Goal: Task Accomplishment & Management: Use online tool/utility

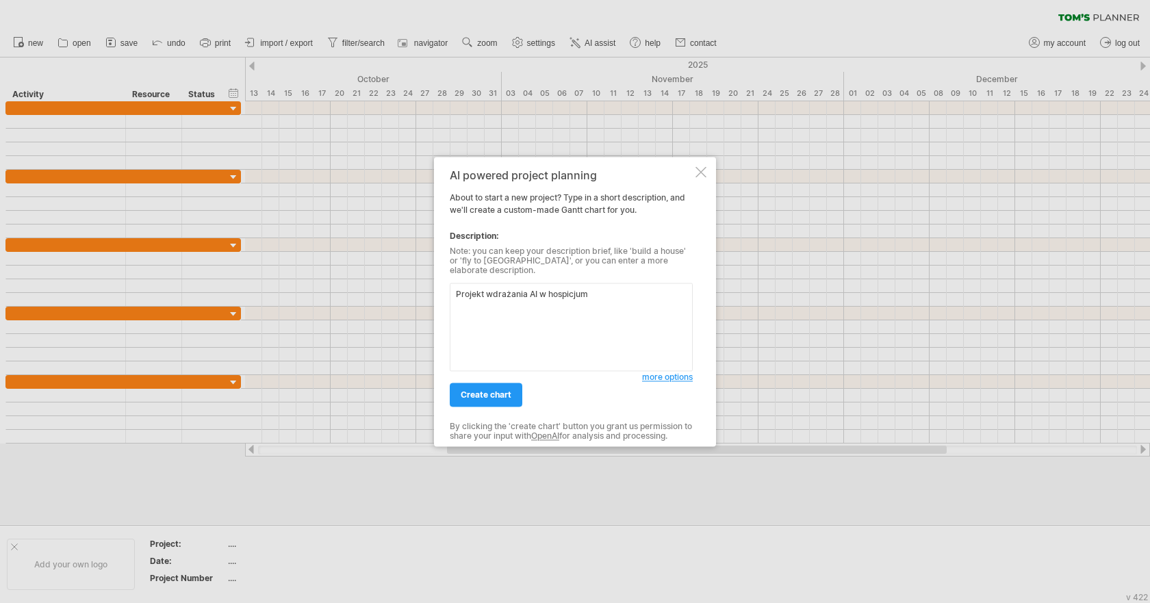
type textarea "Projekt wdrażania AI w hospicjum"
click at [490, 410] on div "AI powered project planning About to start a new project? Type in a short descr…" at bounding box center [571, 301] width 243 height 265
click at [495, 390] on span "create chart" at bounding box center [486, 395] width 51 height 10
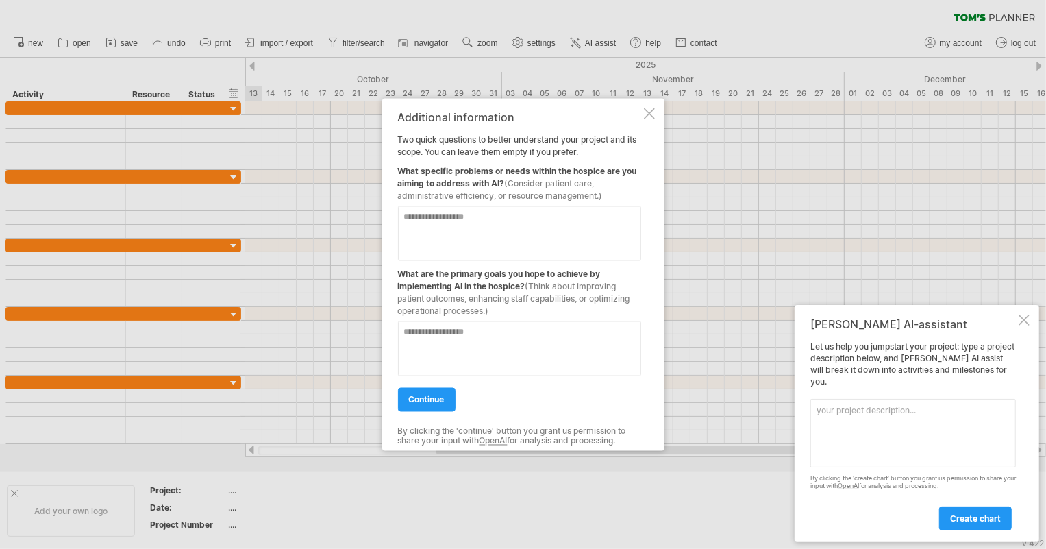
click at [492, 222] on textarea at bounding box center [519, 232] width 243 height 55
type textarea "**********"
click at [438, 396] on span "continue" at bounding box center [427, 399] width 36 height 10
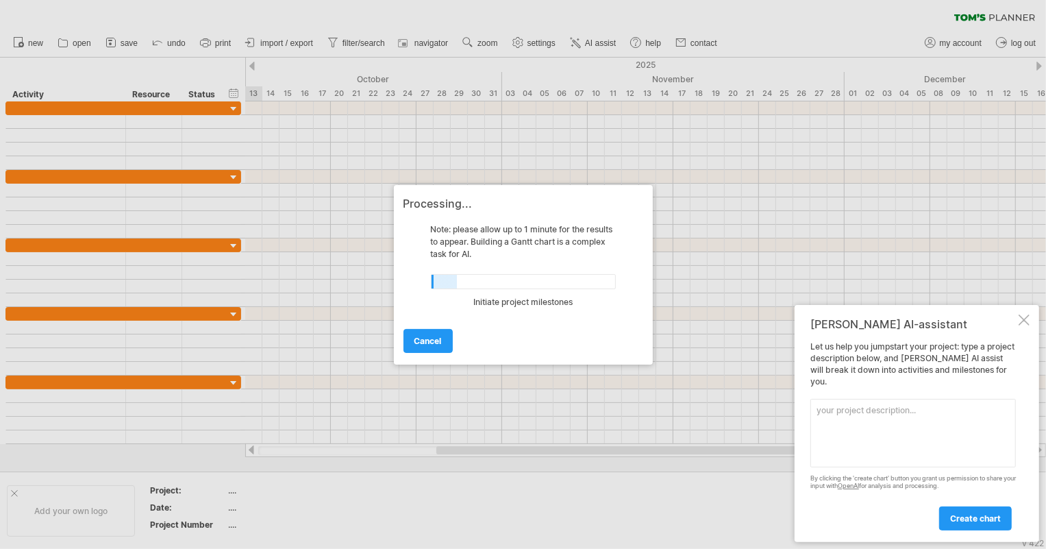
click at [1017, 331] on div "[PERSON_NAME] AI-assistant Let us help you jumpstart your project: type a proje…" at bounding box center [916, 423] width 244 height 237
click at [1023, 325] on div at bounding box center [1023, 319] width 11 height 11
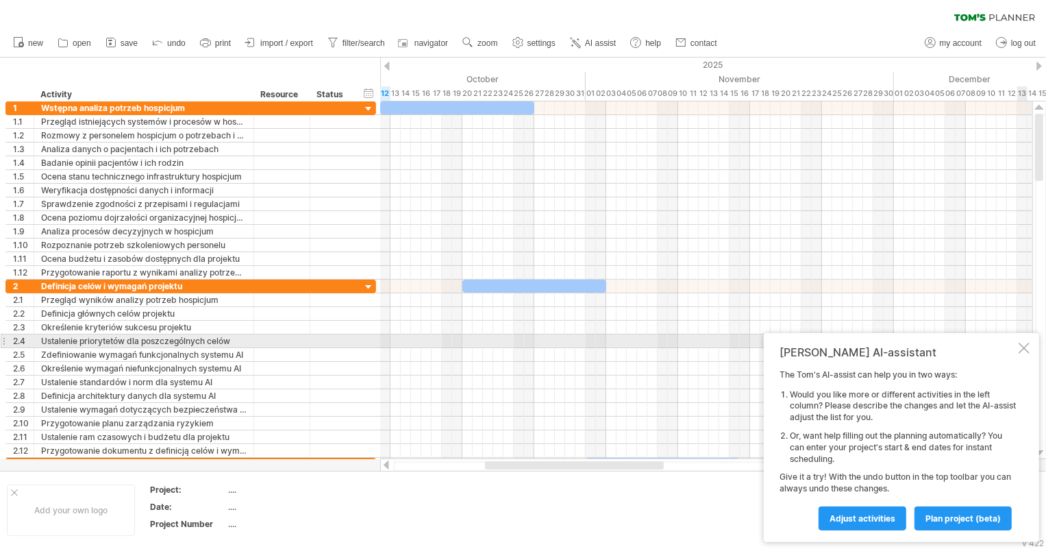
click at [1026, 345] on div at bounding box center [1023, 347] width 11 height 11
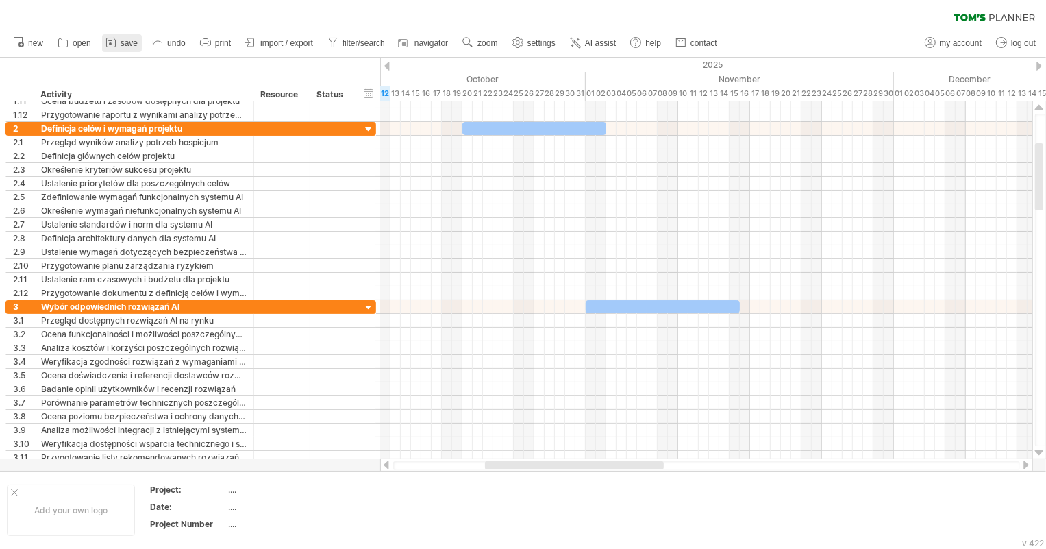
click at [119, 41] on link "save" at bounding box center [122, 43] width 40 height 18
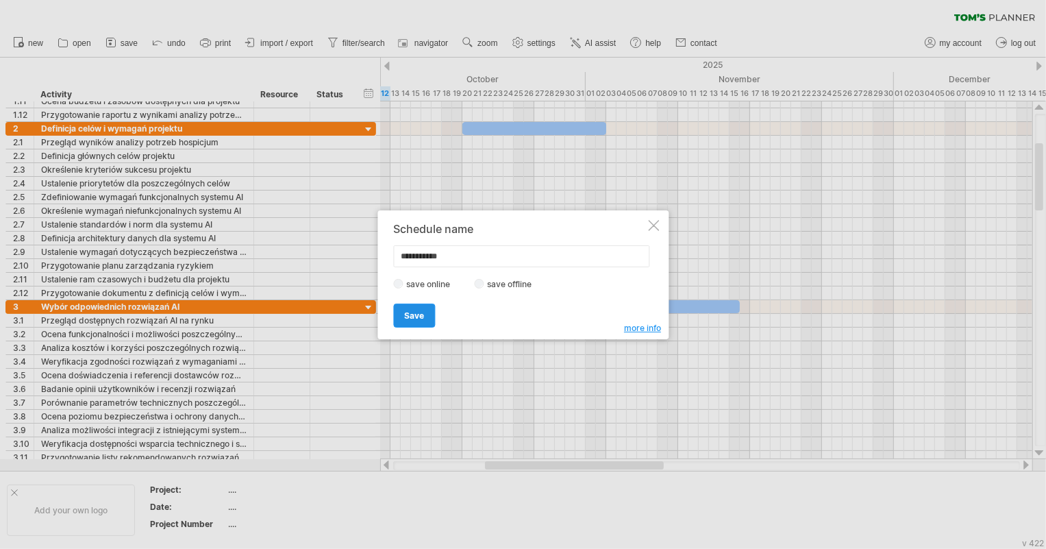
click at [417, 315] on span "Save" at bounding box center [414, 315] width 20 height 10
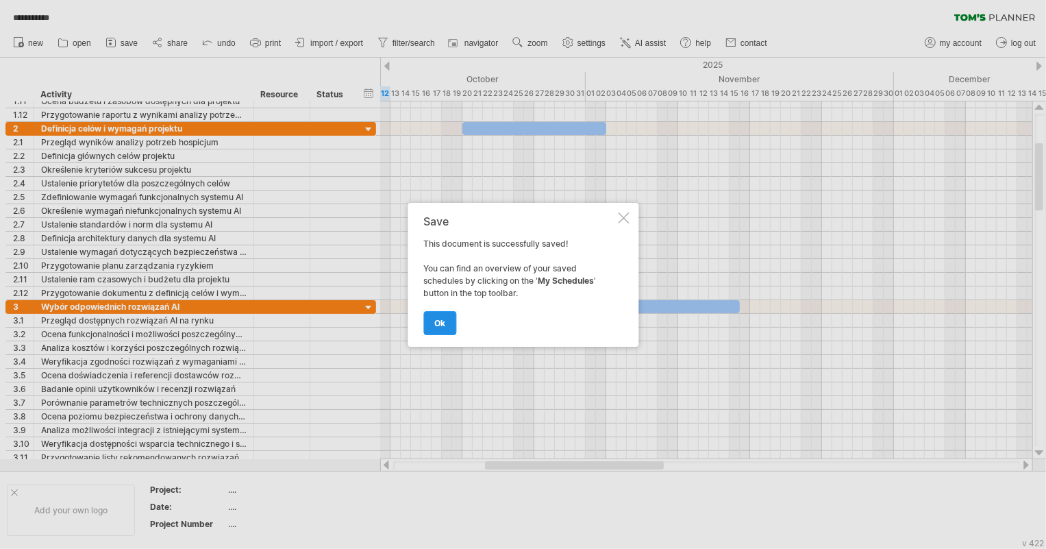
click at [441, 316] on link "ok" at bounding box center [439, 323] width 33 height 24
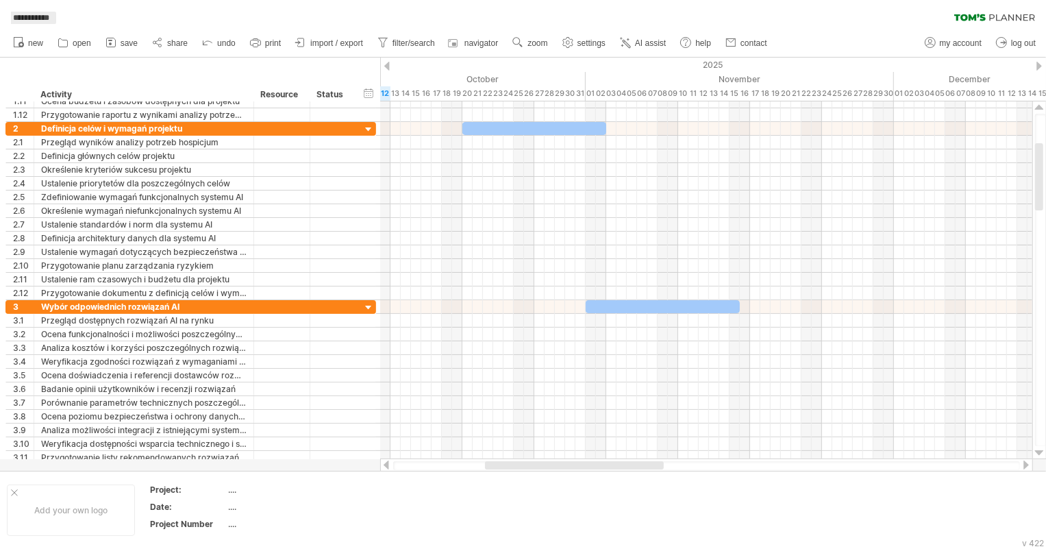
click at [33, 21] on span "**********" at bounding box center [31, 18] width 50 height 12
click at [955, 47] on link "my account" at bounding box center [953, 43] width 64 height 18
type input "**********"
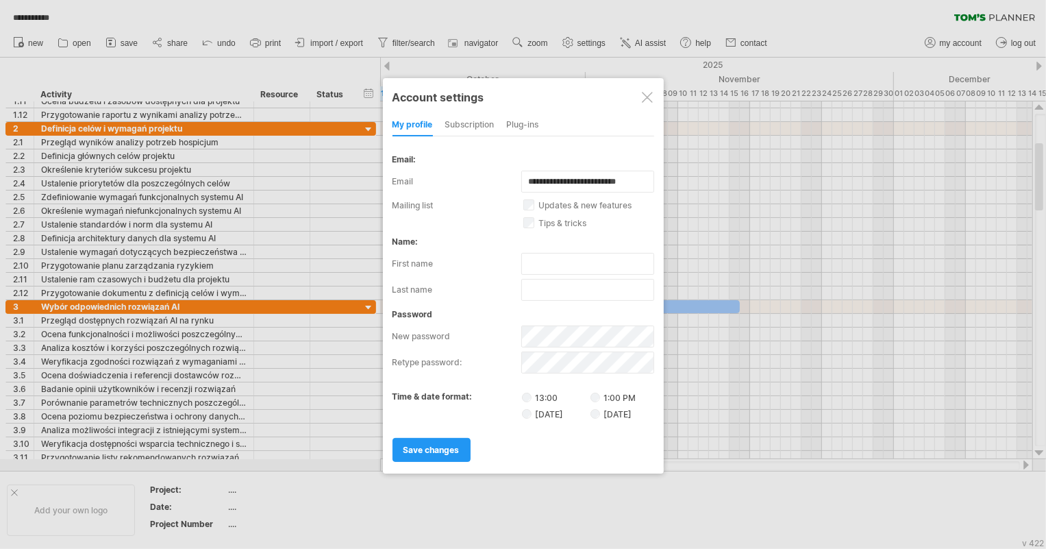
click at [648, 96] on div at bounding box center [647, 97] width 11 height 11
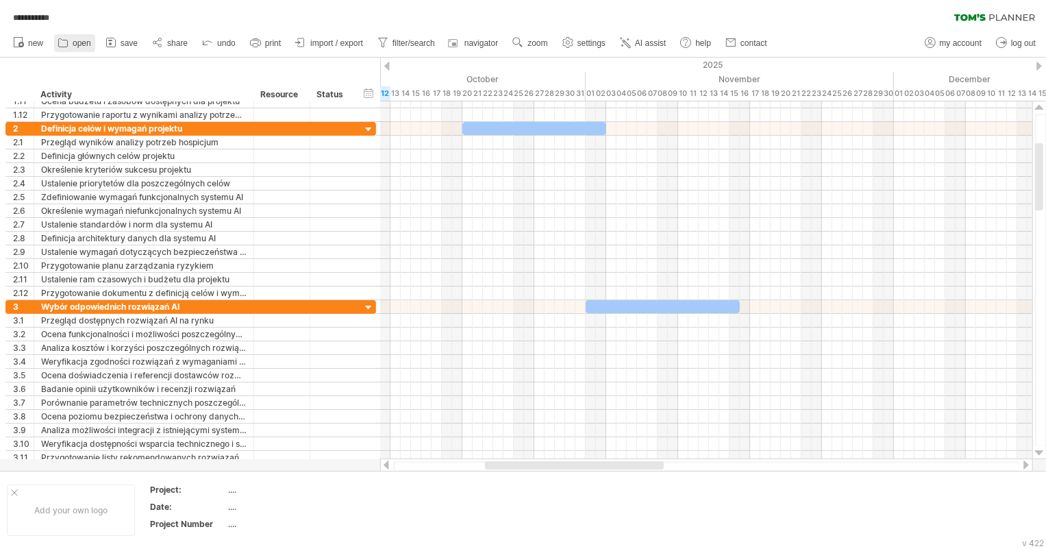
click at [68, 43] on icon at bounding box center [63, 43] width 9 height 8
type input "**********"
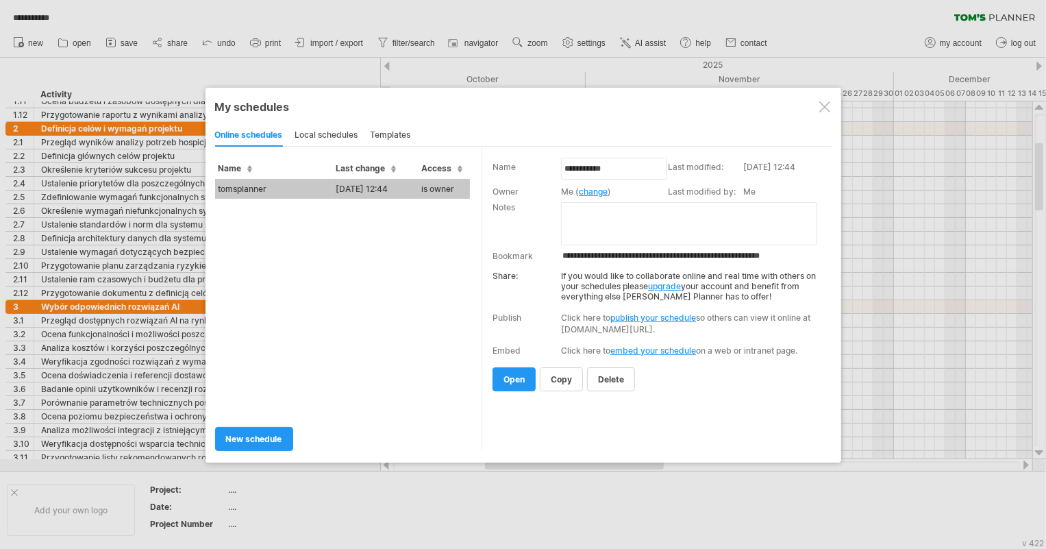
click at [822, 104] on div at bounding box center [824, 106] width 11 height 11
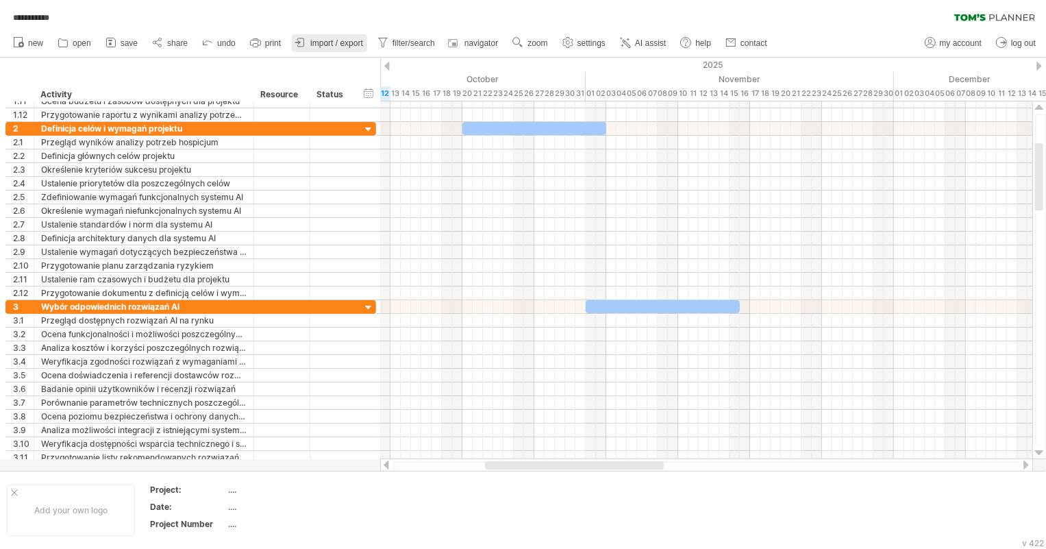
click at [342, 41] on span "import / export" at bounding box center [336, 43] width 53 height 10
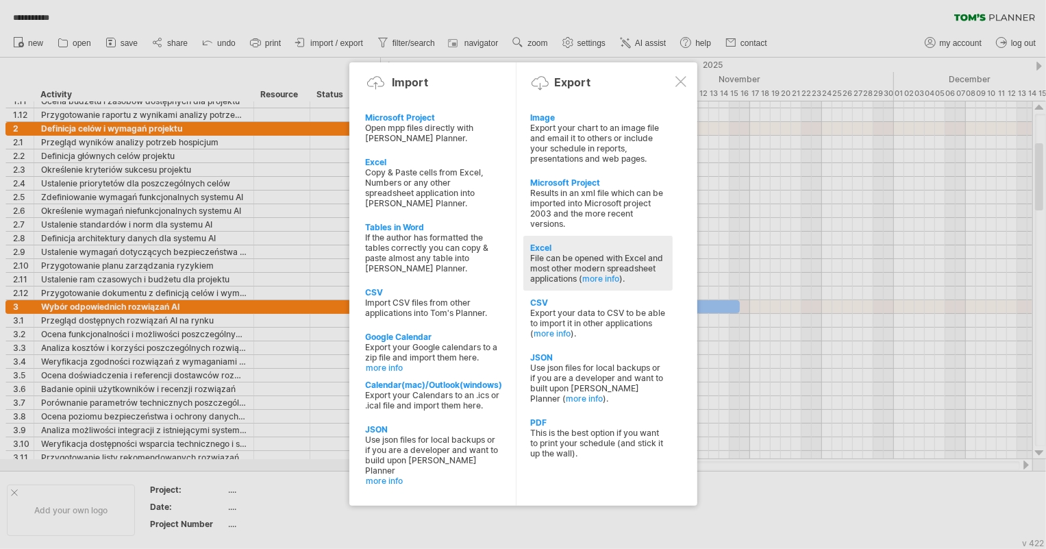
click at [590, 253] on div "File can be opened with Excel and most other modern spreadsheet applications ( …" at bounding box center [598, 268] width 136 height 31
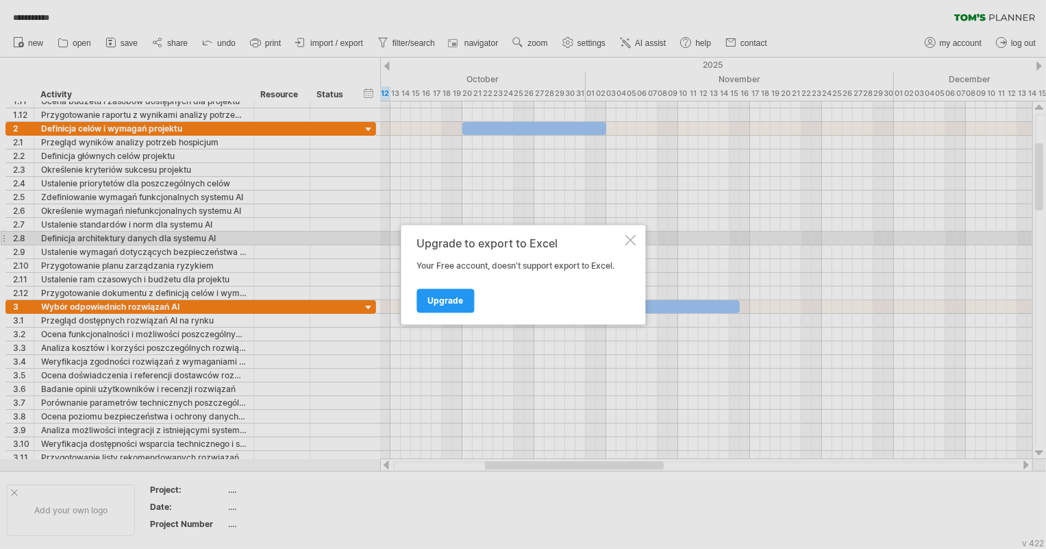
click at [627, 240] on div at bounding box center [630, 239] width 11 height 11
